Goal: Task Accomplishment & Management: Manage account settings

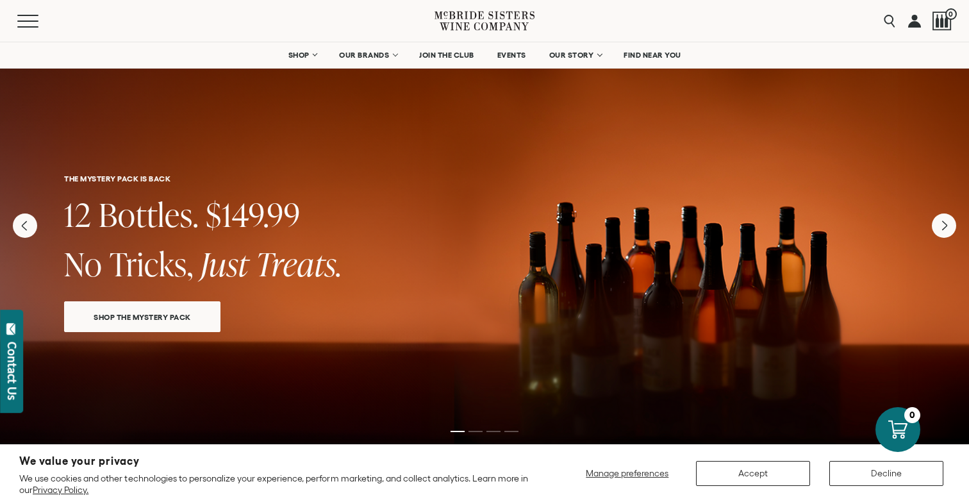
click at [912, 19] on link at bounding box center [914, 21] width 13 height 42
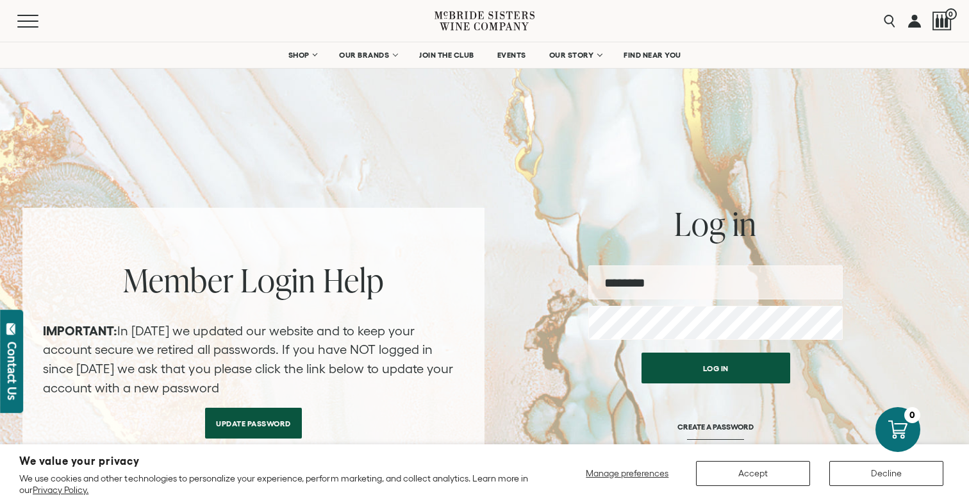
click at [644, 279] on input "email" at bounding box center [715, 282] width 254 height 34
type input "**********"
click at [641, 352] on button "Log in" at bounding box center [715, 367] width 149 height 31
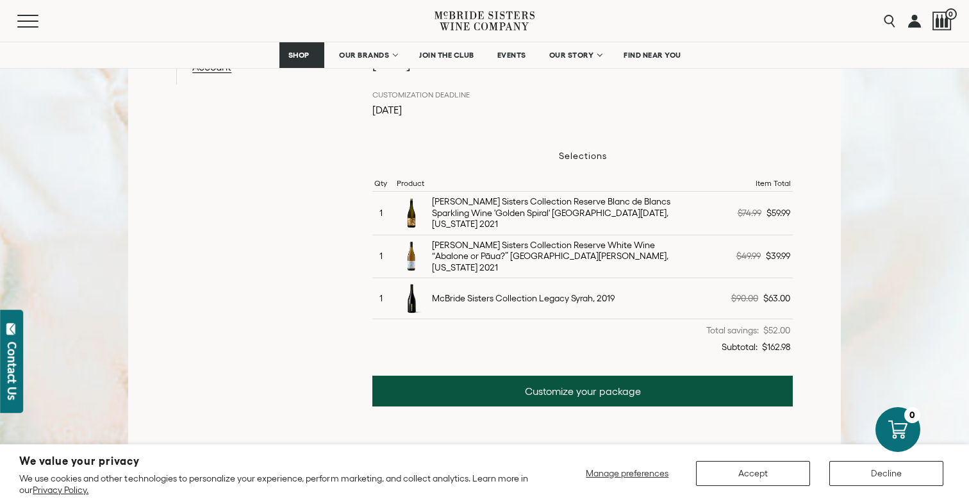
scroll to position [340, 0]
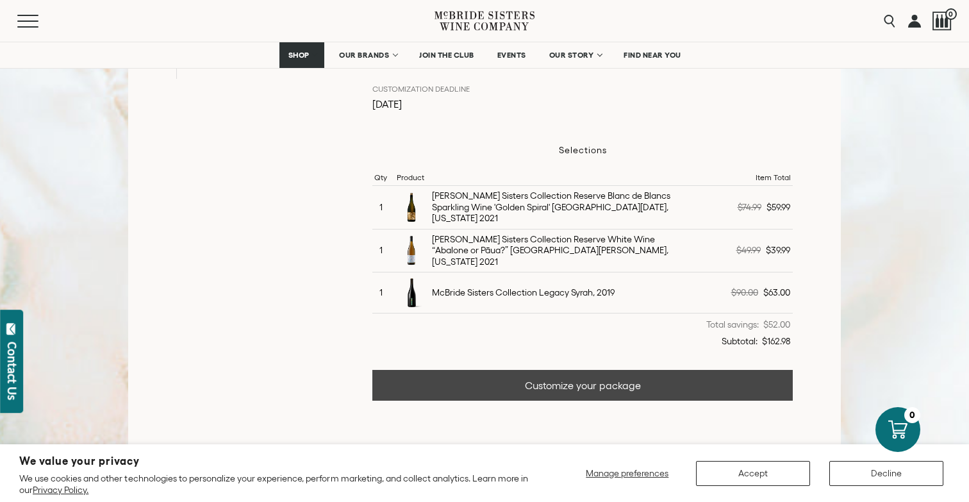
click at [532, 376] on link "Customize your package" at bounding box center [582, 385] width 420 height 31
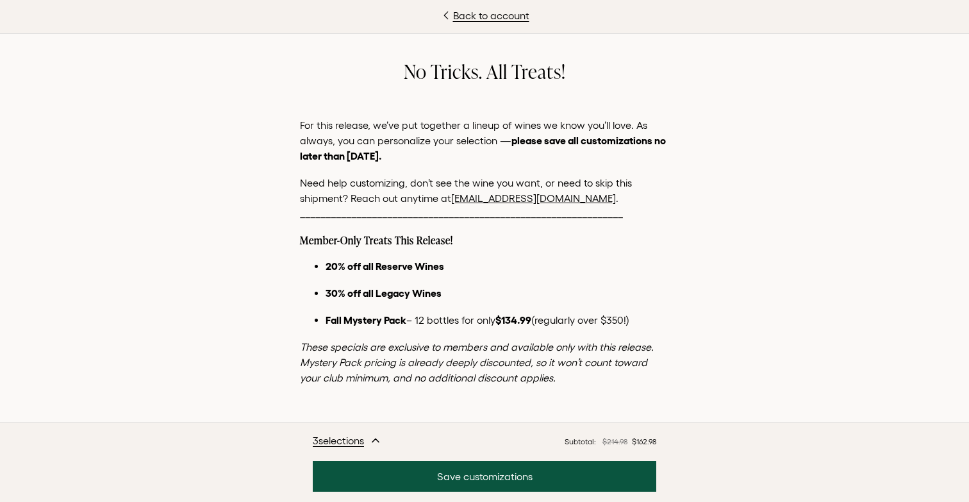
scroll to position [6, 0]
